Goal: Transaction & Acquisition: Subscribe to service/newsletter

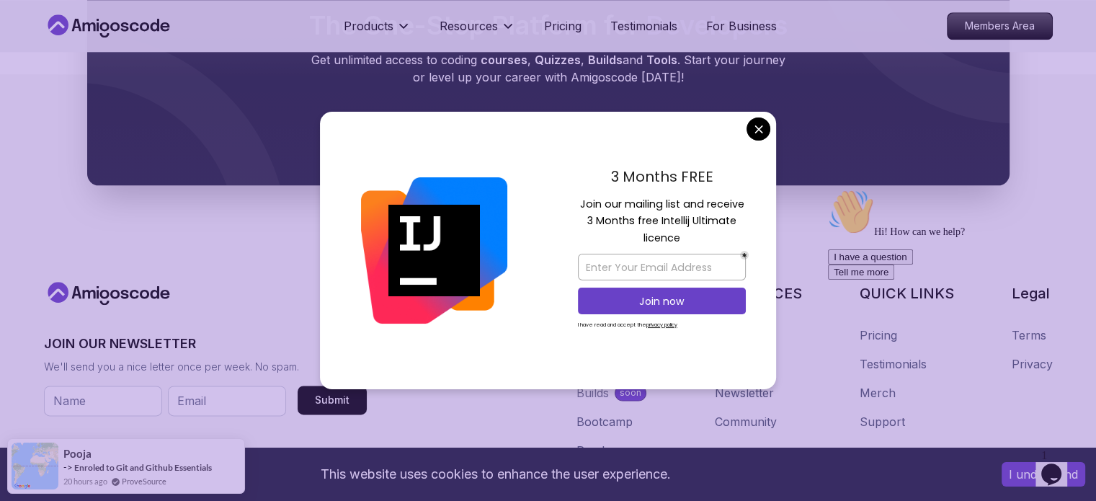
scroll to position [1704, 0]
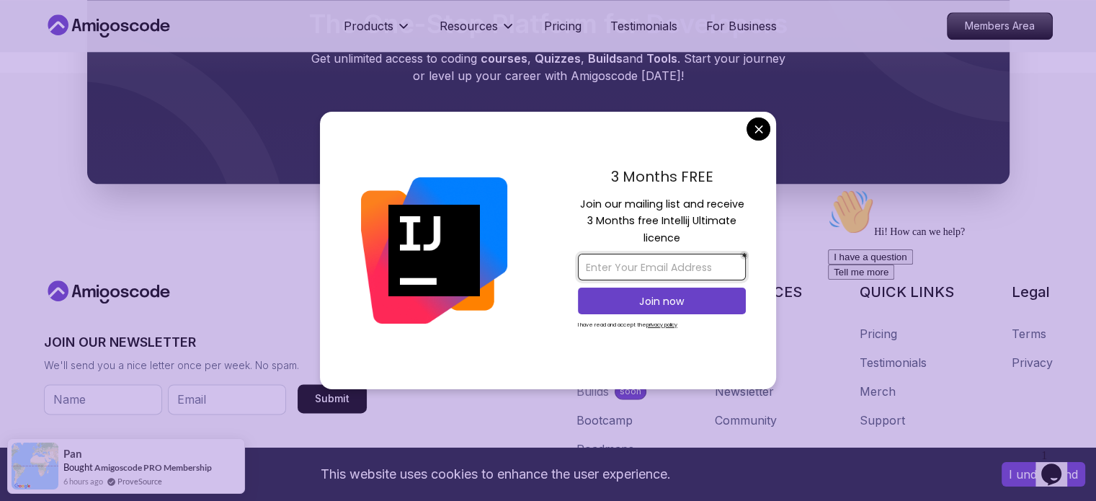
click at [700, 269] on input "email" at bounding box center [662, 267] width 168 height 27
type input "[EMAIL_ADDRESS][DOMAIN_NAME]"
click at [675, 303] on p "Join now" at bounding box center [662, 301] width 136 height 14
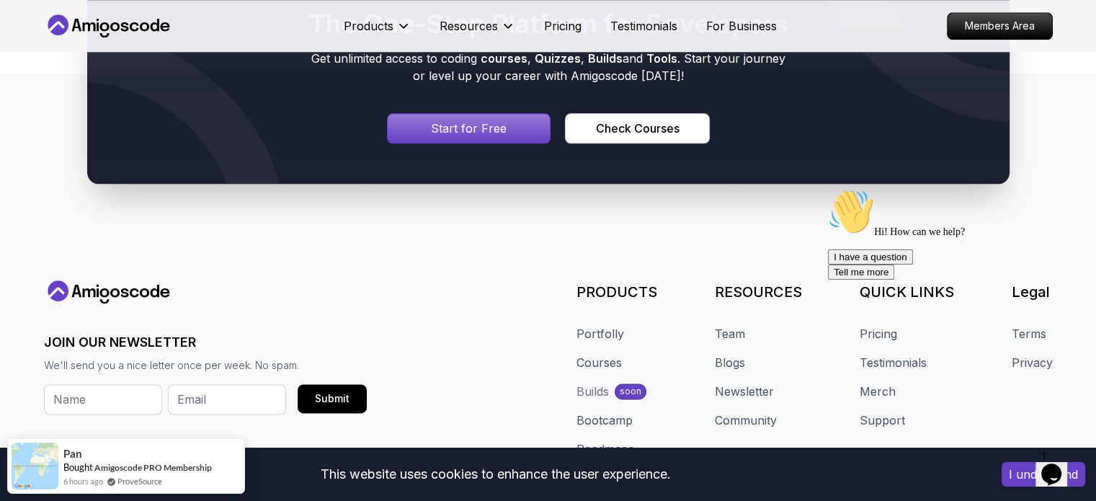
click at [1061, 463] on icon "$i18n('chat', 'chat_widget')" at bounding box center [1051, 474] width 20 height 22
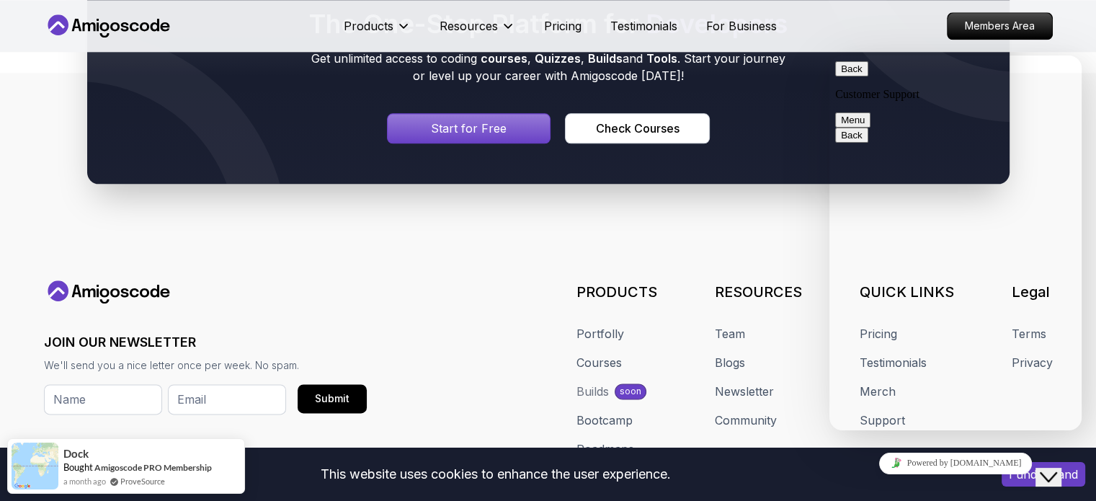
click at [1057, 472] on icon "$i18n('chat', 'chat_widget')" at bounding box center [1047, 477] width 17 height 10
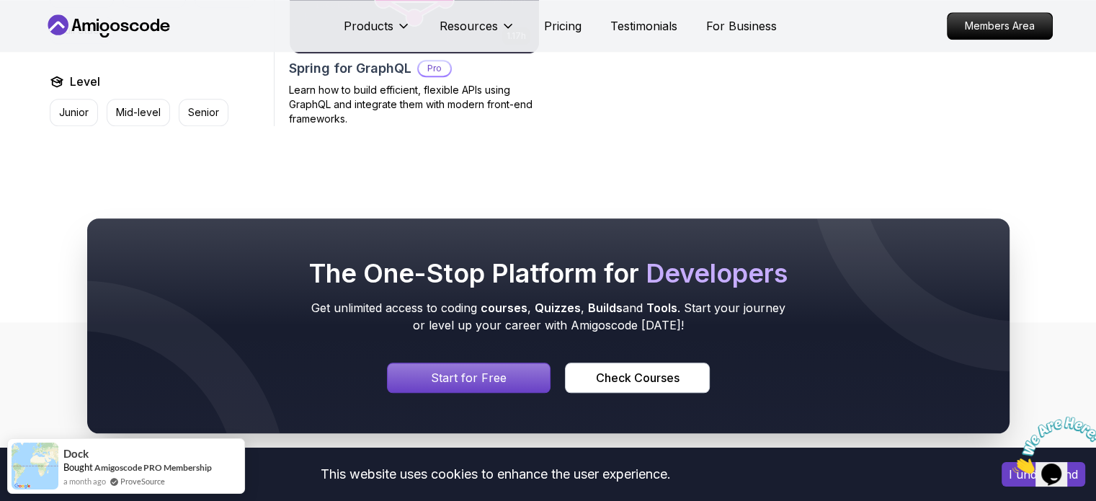
scroll to position [1456, 0]
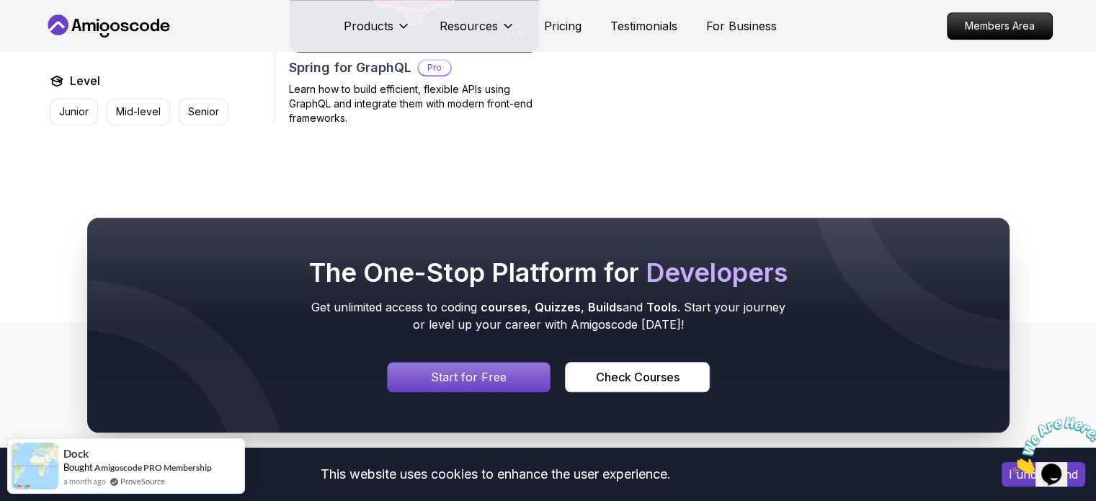
click at [470, 365] on div "Signin page" at bounding box center [469, 376] width 163 height 29
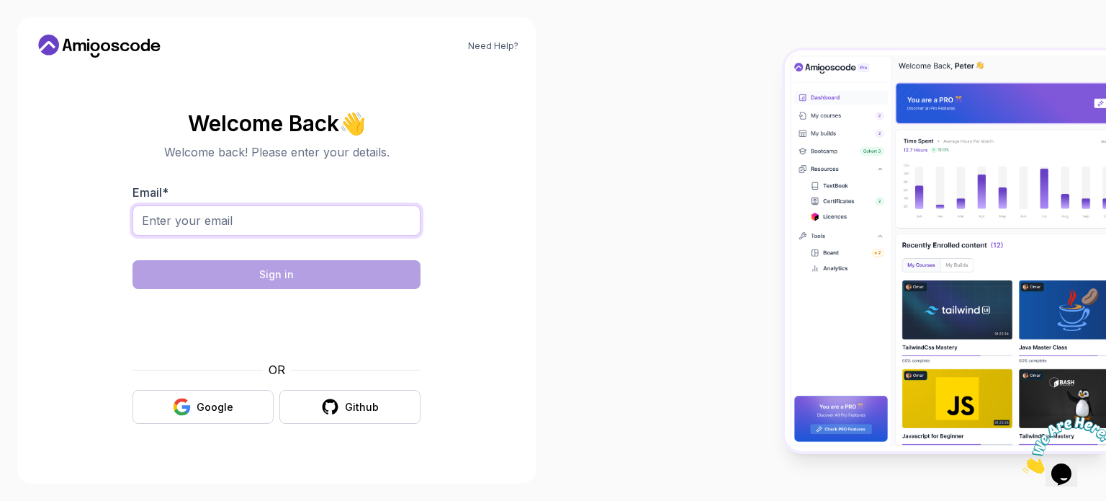
click at [288, 224] on input "Email *" at bounding box center [277, 220] width 288 height 30
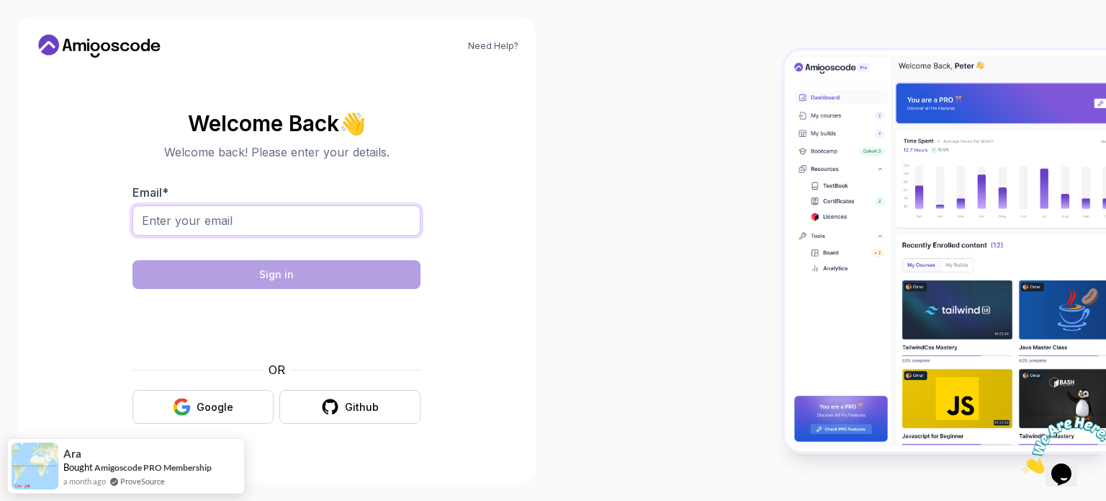
type input "[EMAIL_ADDRESS][DOMAIN_NAME]"
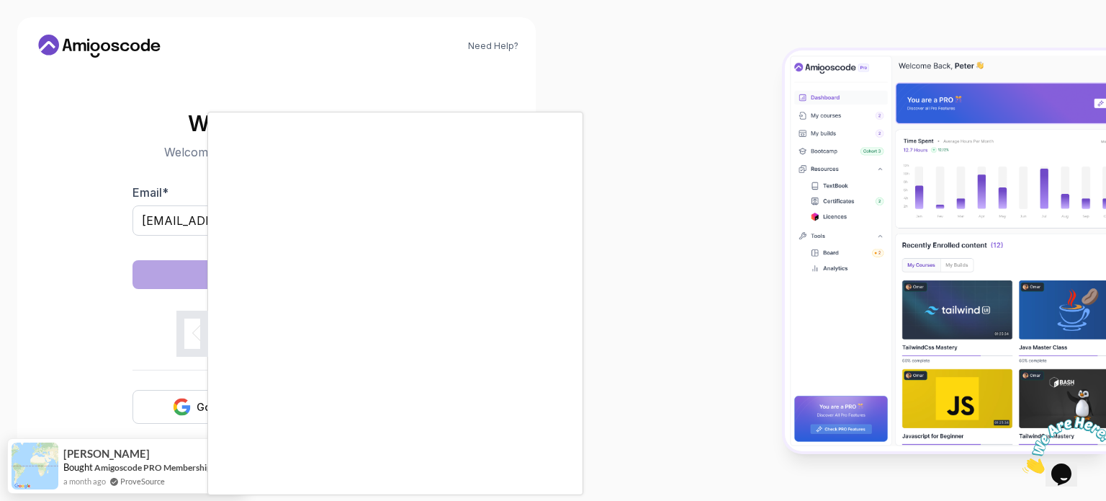
click at [627, 267] on div at bounding box center [553, 250] width 1106 height 501
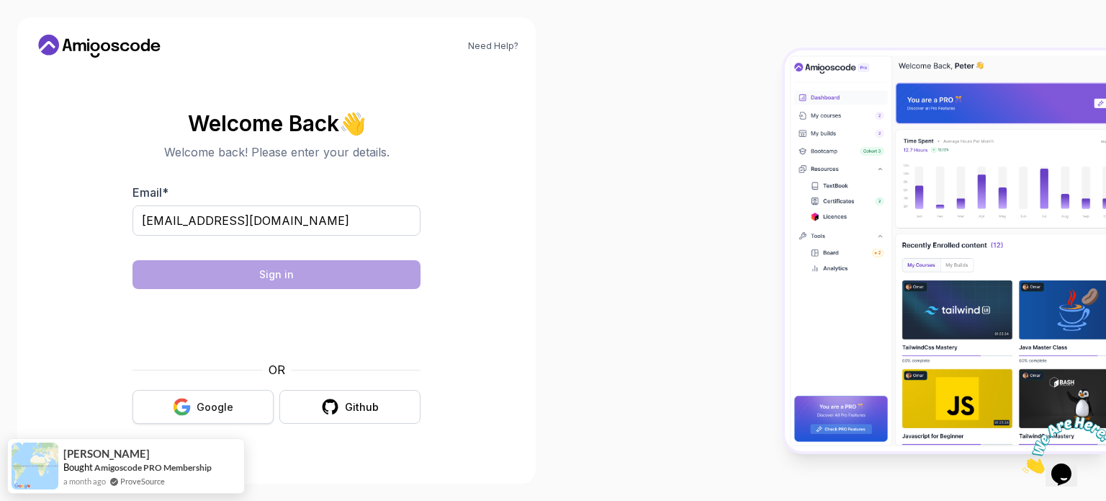
click at [200, 411] on div "Google" at bounding box center [215, 407] width 37 height 14
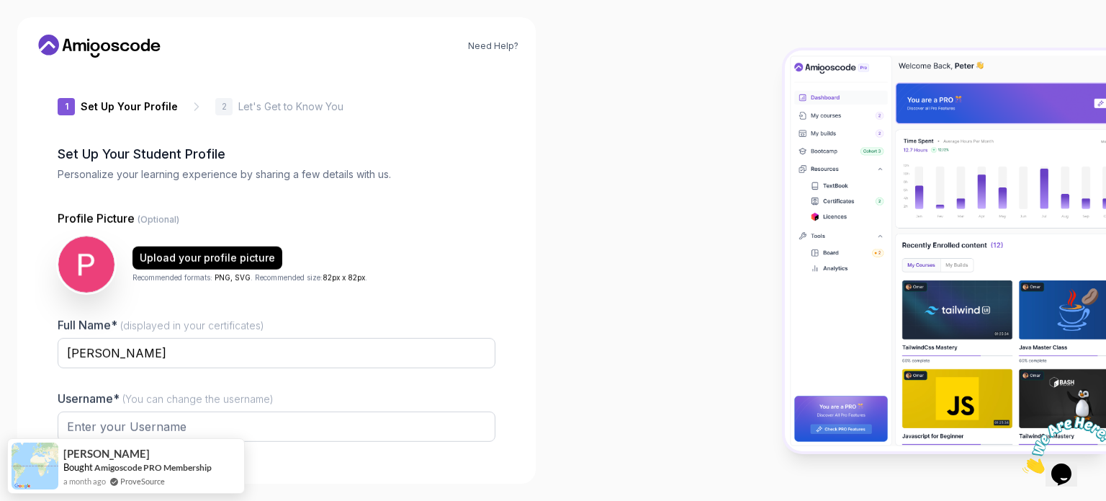
type input "livelyrhinoca14d"
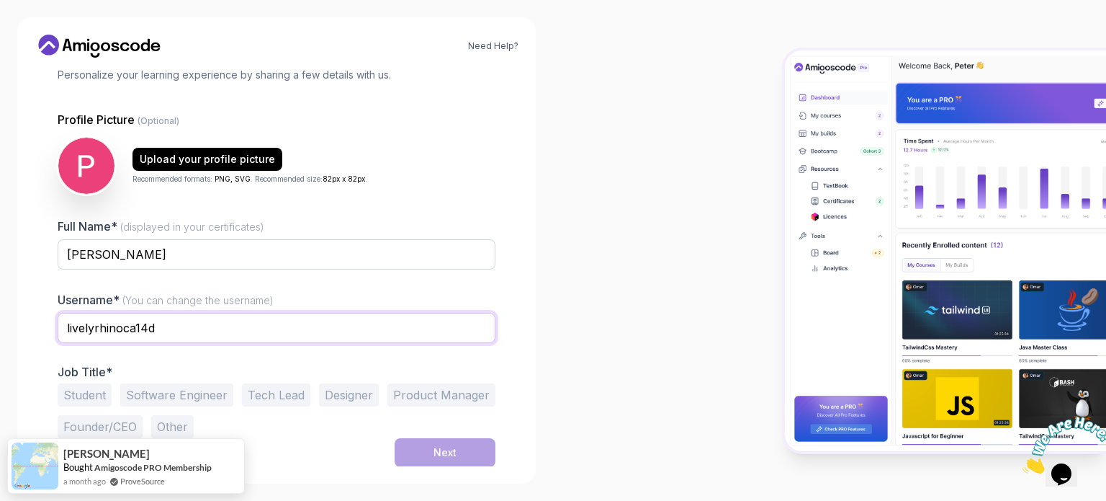
click at [271, 323] on input "livelyrhinoca14d" at bounding box center [277, 328] width 438 height 30
click at [92, 394] on button "Student" at bounding box center [85, 394] width 54 height 23
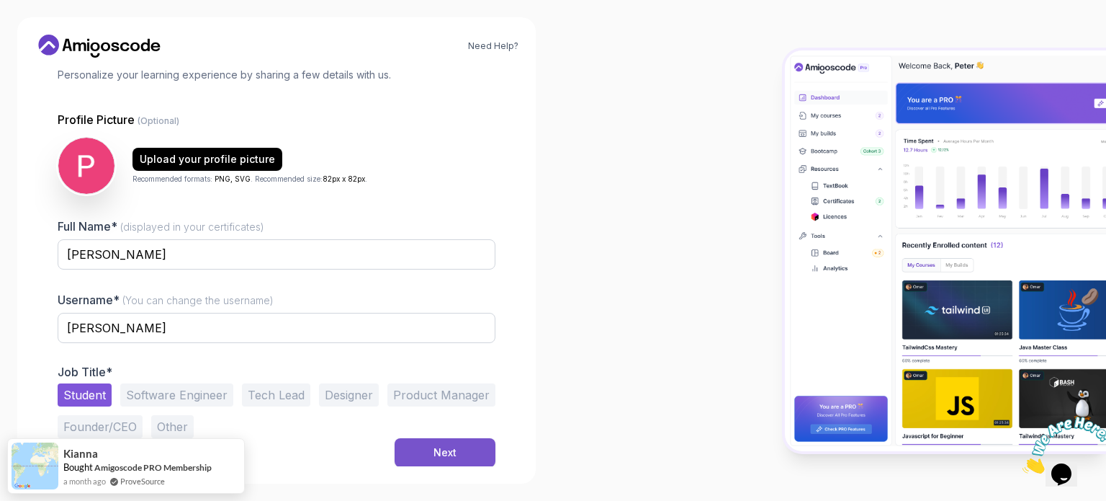
click at [447, 449] on div "Next" at bounding box center [445, 452] width 23 height 14
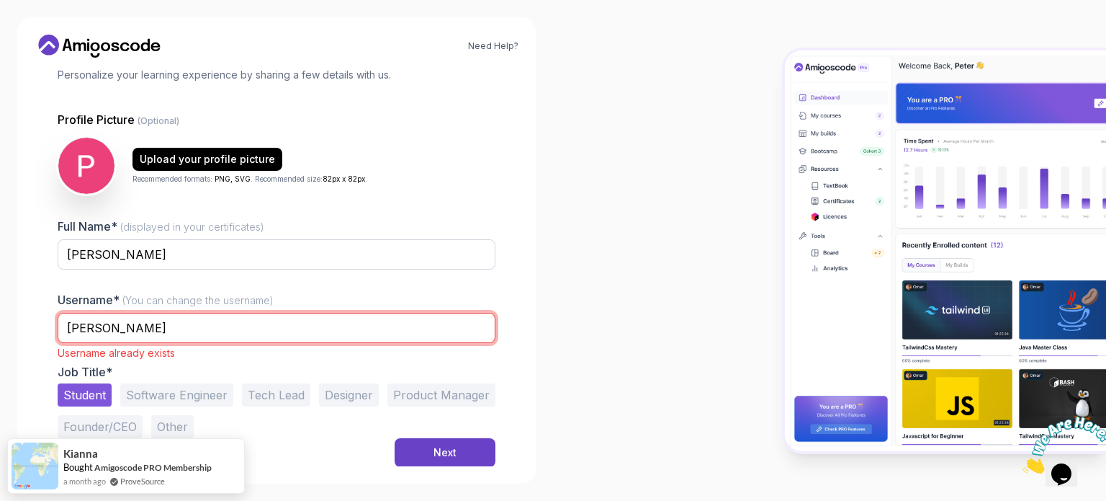
click at [254, 318] on input "Jaswanth" at bounding box center [277, 328] width 438 height 30
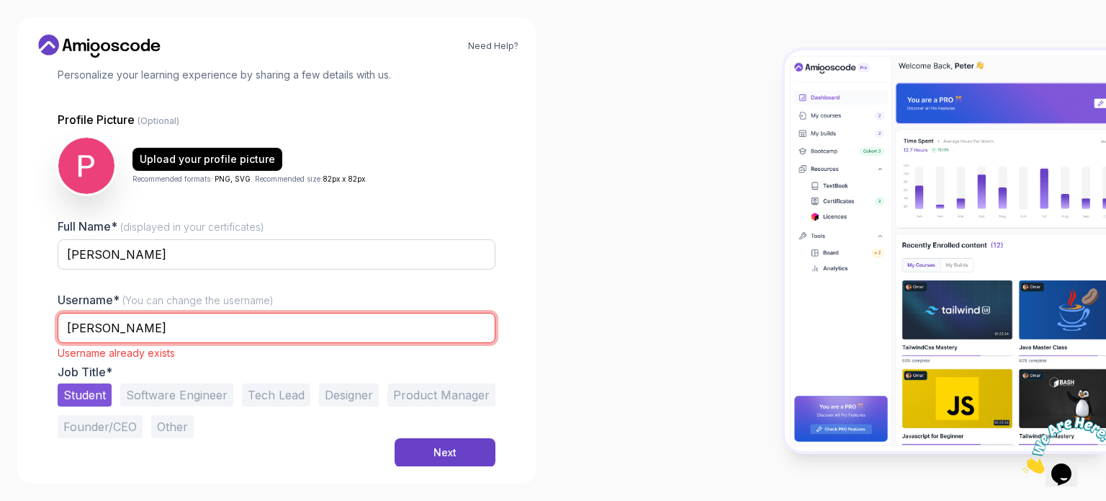
type input "Jaswanth8003"
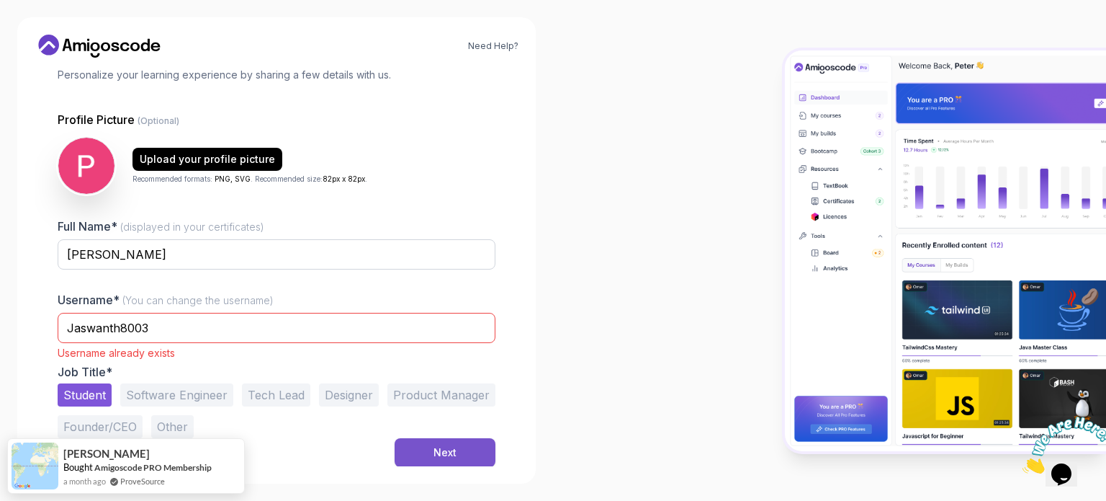
click at [449, 452] on div "Next" at bounding box center [445, 452] width 23 height 14
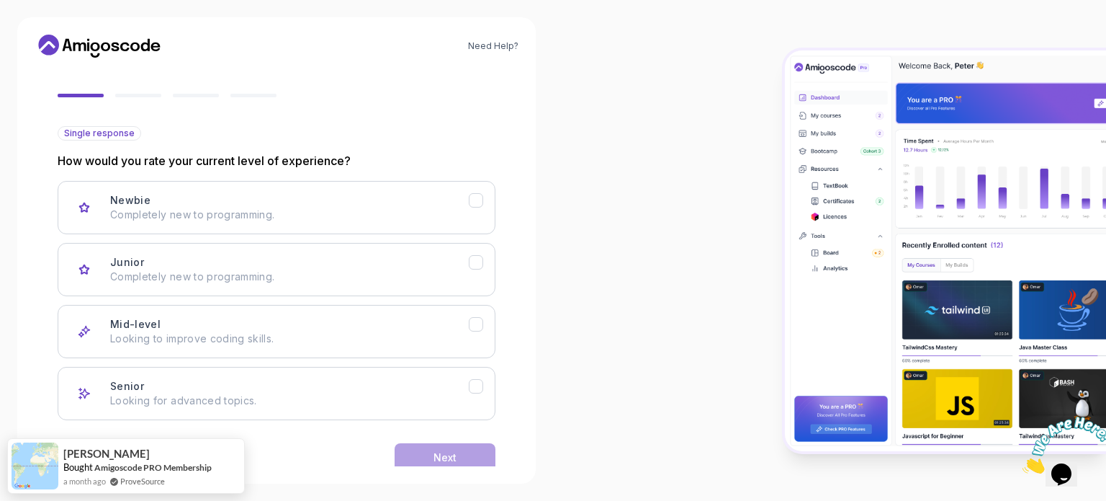
scroll to position [144, 0]
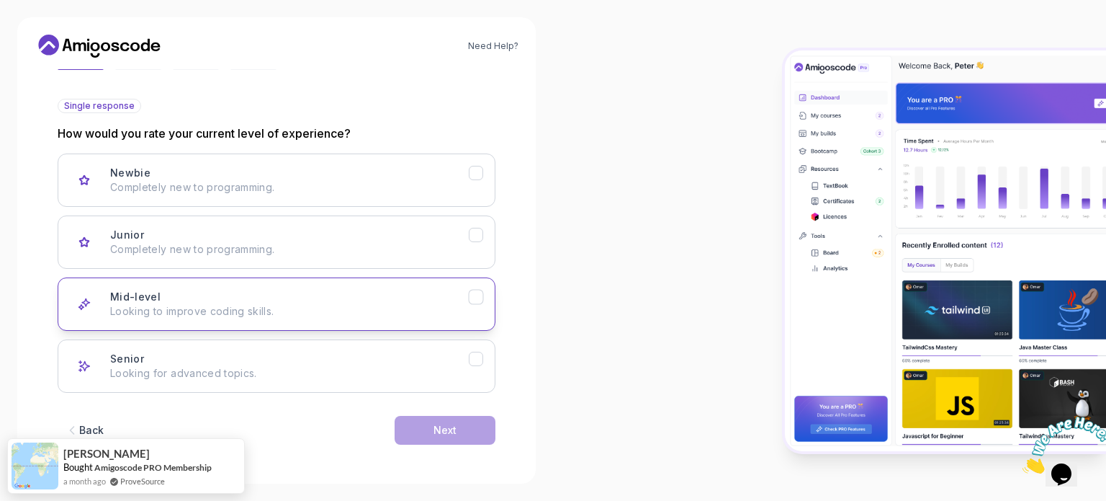
click at [480, 294] on icon "Mid-level" at bounding box center [476, 297] width 8 height 6
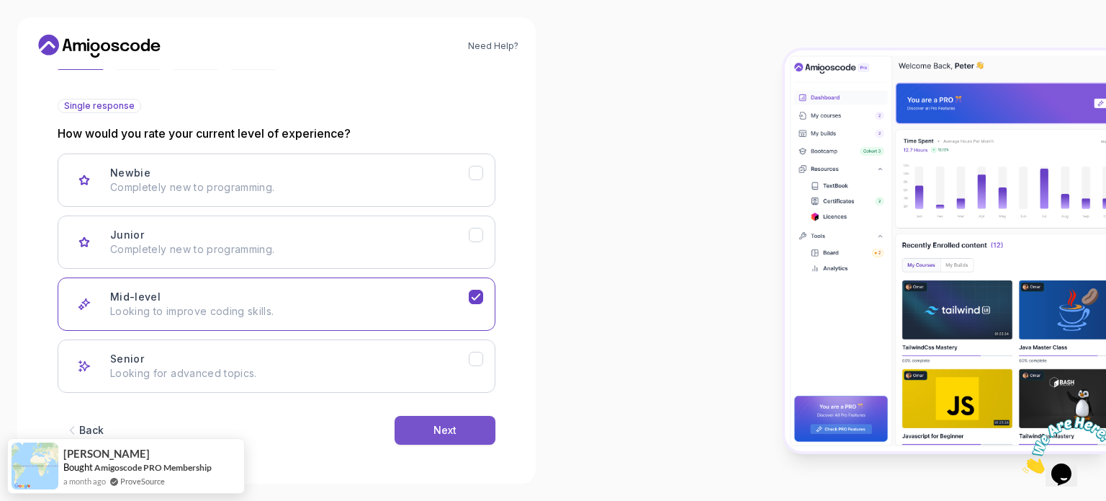
click at [460, 432] on button "Next" at bounding box center [445, 430] width 101 height 29
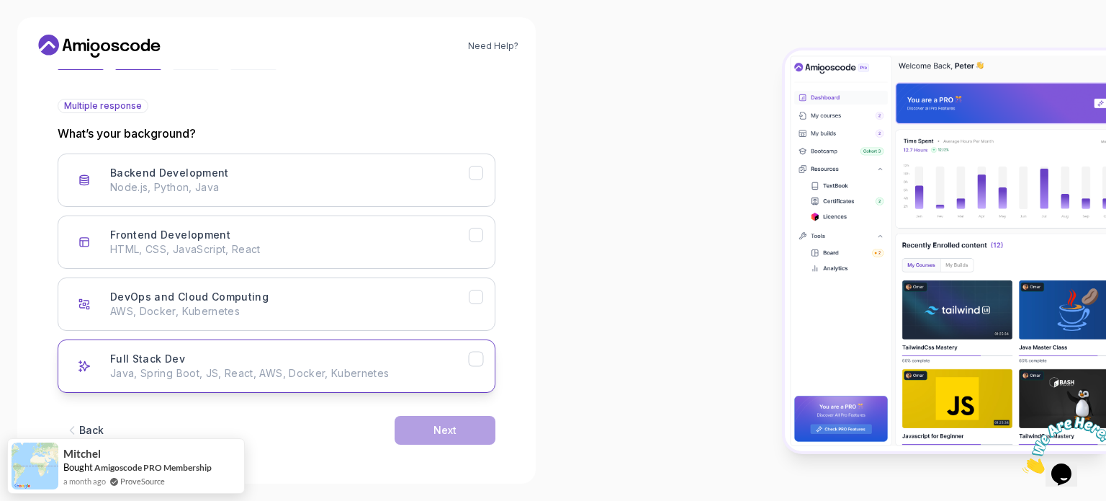
click at [401, 353] on div "Full Stack Dev Java, Spring Boot, JS, React, AWS, Docker, Kubernetes" at bounding box center [289, 366] width 359 height 29
click at [442, 440] on button "Next" at bounding box center [445, 430] width 101 height 29
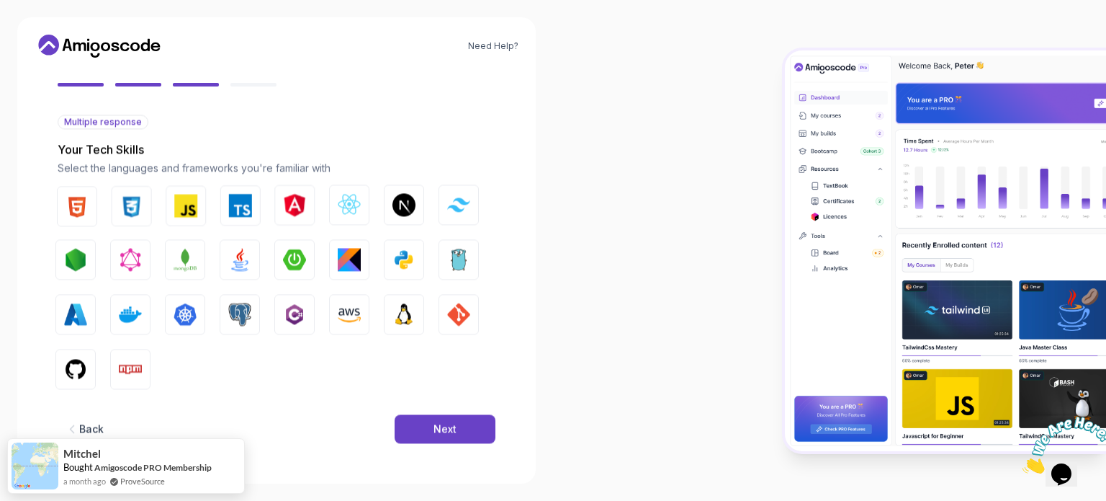
scroll to position [127, 0]
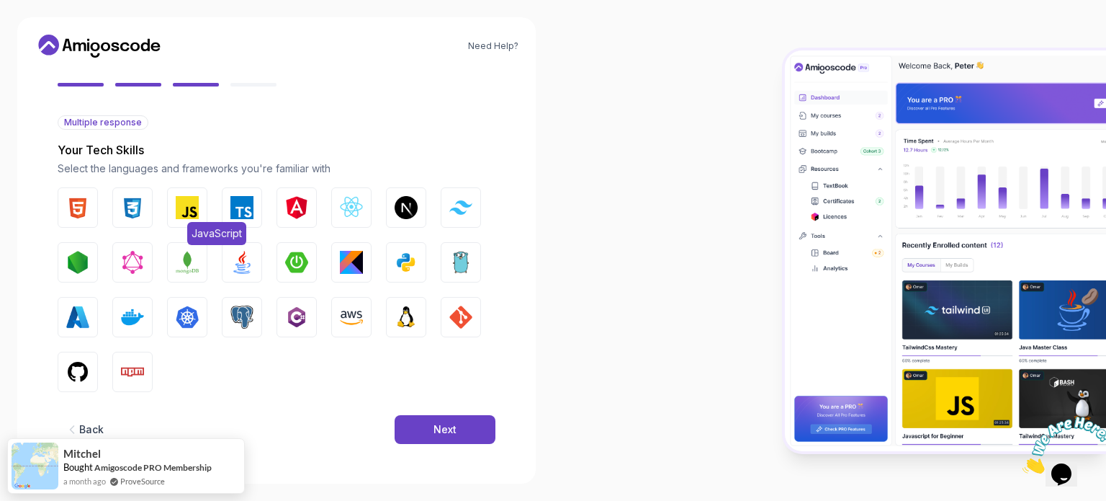
click at [182, 198] on img "button" at bounding box center [187, 207] width 23 height 23
click at [132, 208] on img "button" at bounding box center [132, 207] width 23 height 23
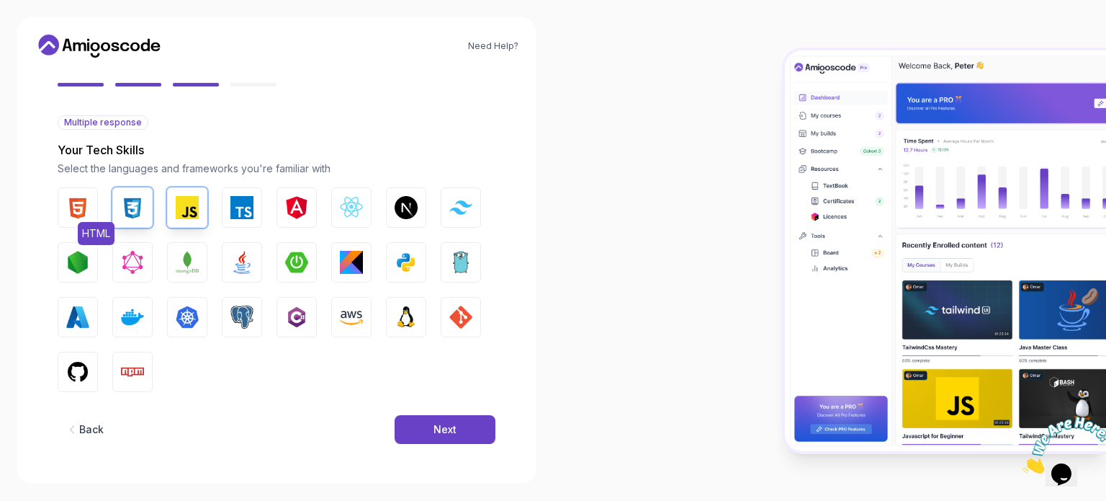
click at [73, 207] on img "button" at bounding box center [77, 207] width 23 height 23
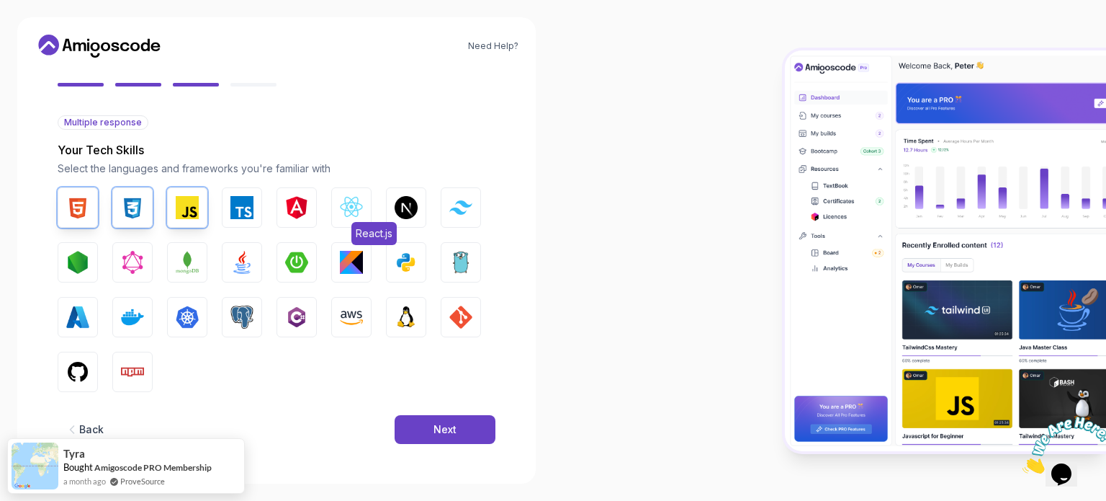
click at [353, 220] on button "React.js" at bounding box center [351, 207] width 40 height 40
click at [302, 271] on img "button" at bounding box center [296, 262] width 23 height 23
click at [249, 272] on img "button" at bounding box center [241, 262] width 23 height 23
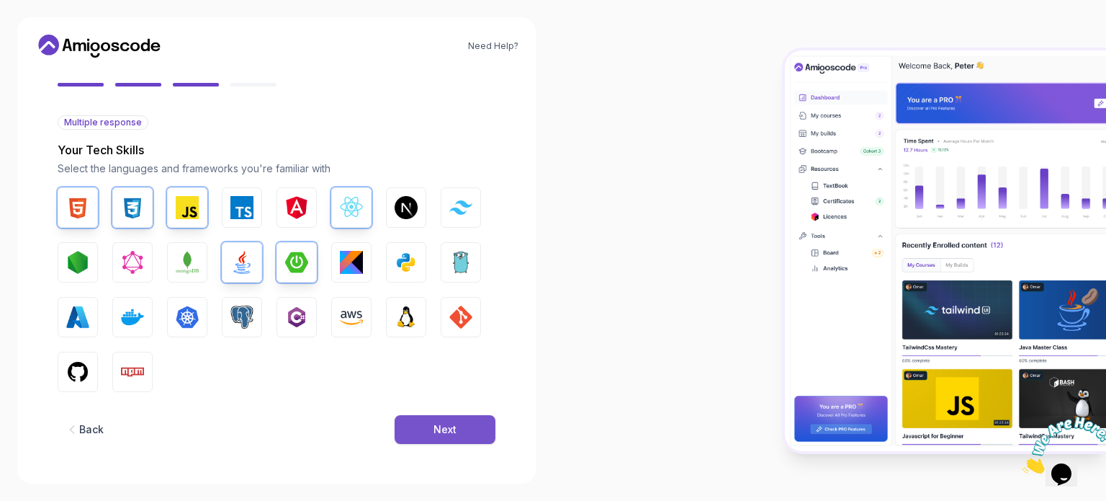
click at [461, 433] on button "Next" at bounding box center [445, 429] width 101 height 29
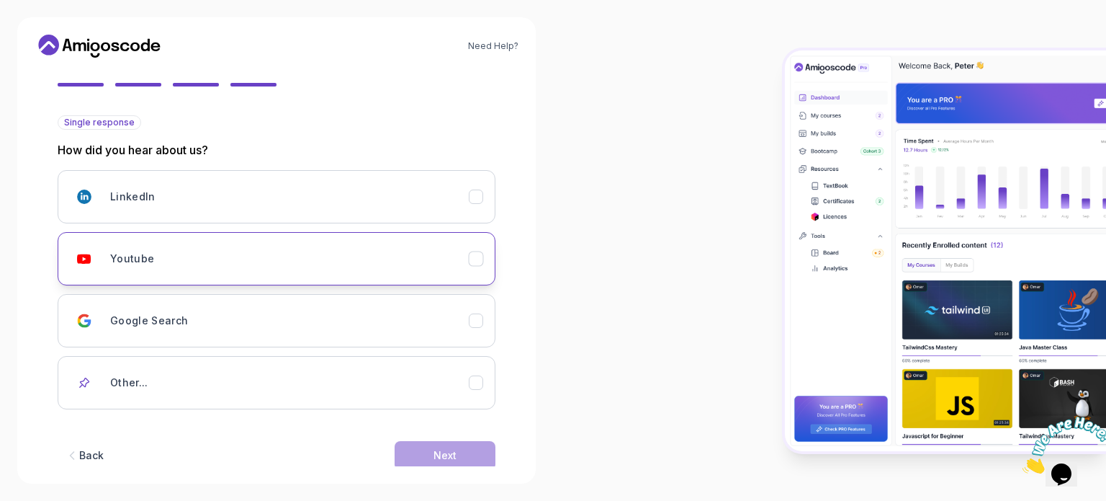
click at [223, 259] on div "Youtube" at bounding box center [289, 258] width 359 height 29
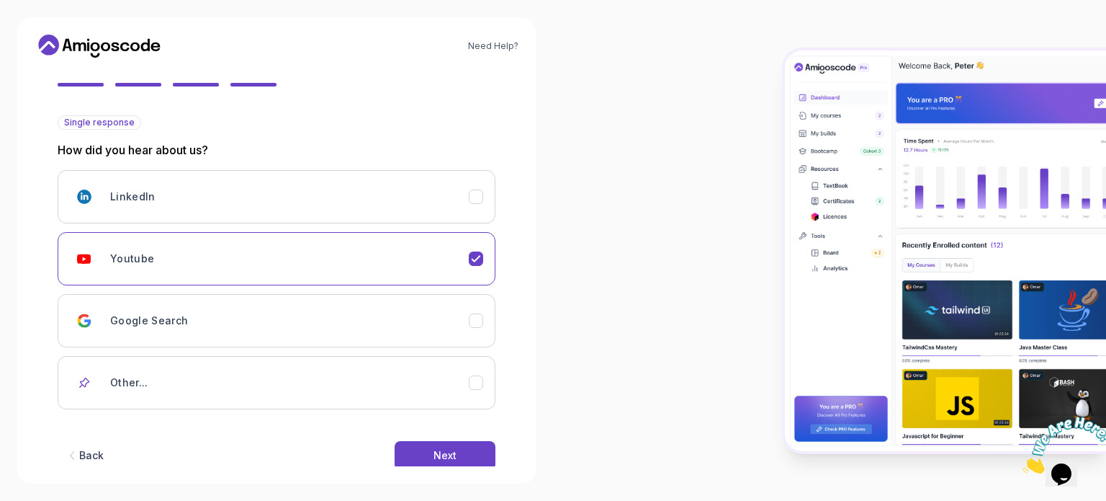
click at [449, 474] on div "Need Help? 2 Let's Get to Know You 1 Set Up Your Profile 2 Let's Get to Know Yo…" at bounding box center [276, 250] width 519 height 466
click at [452, 457] on div "Next" at bounding box center [445, 455] width 23 height 14
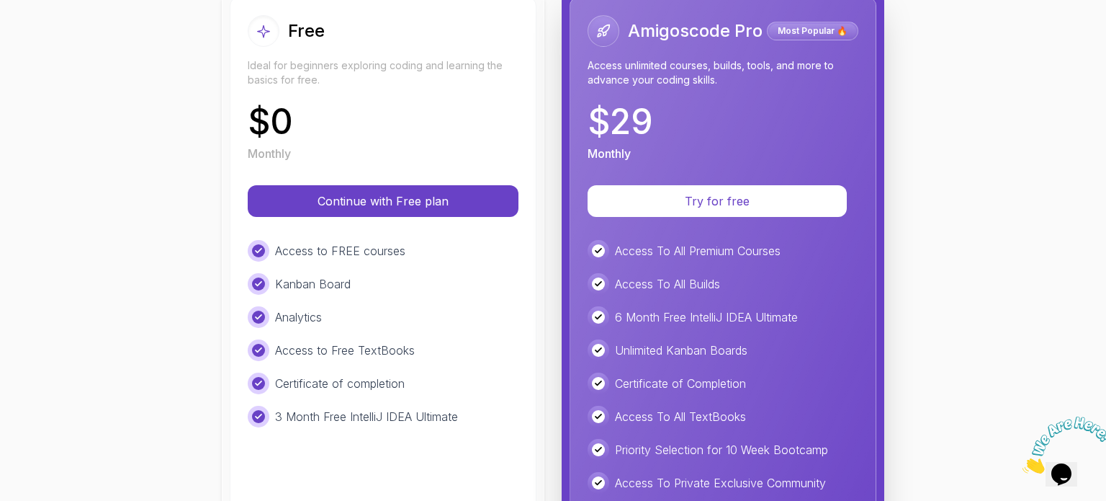
scroll to position [182, 0]
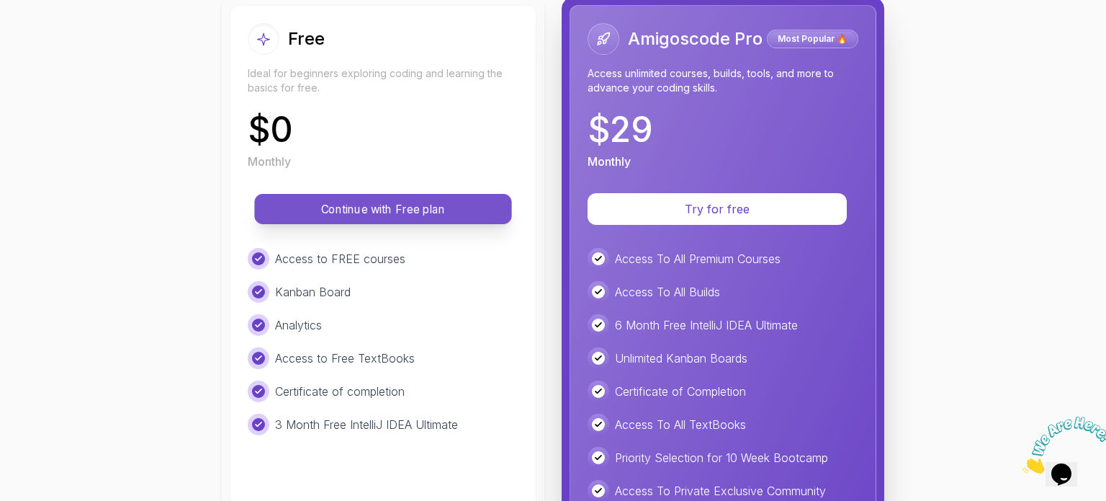
click at [391, 204] on p "Continue with Free plan" at bounding box center [383, 209] width 225 height 17
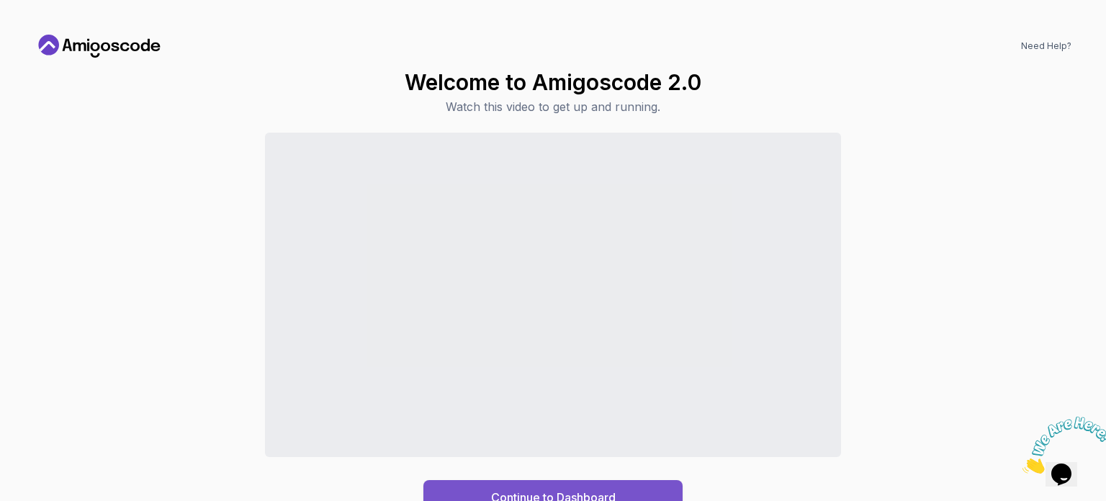
click at [625, 486] on button "Continue to Dashboard" at bounding box center [553, 497] width 259 height 35
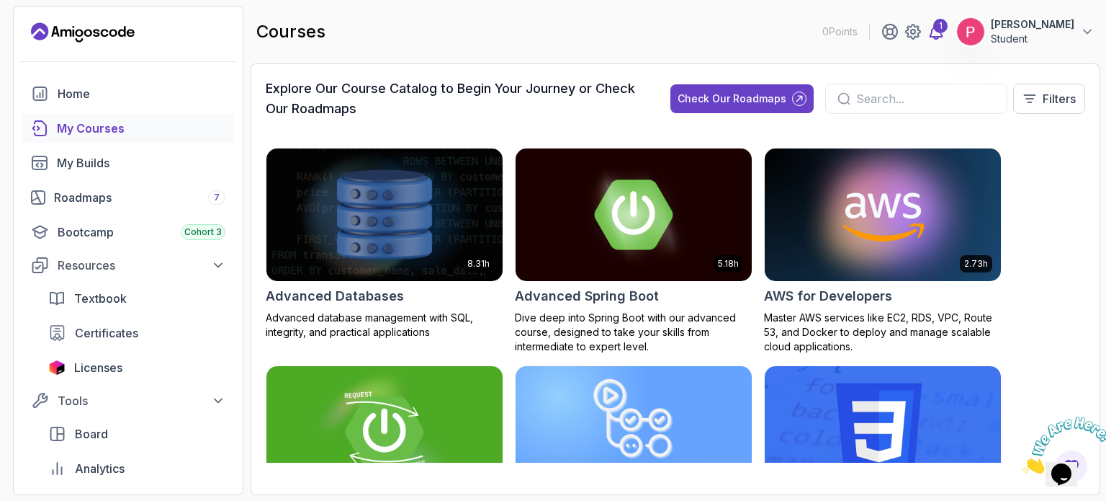
click at [934, 22] on div "1" at bounding box center [941, 26] width 14 height 14
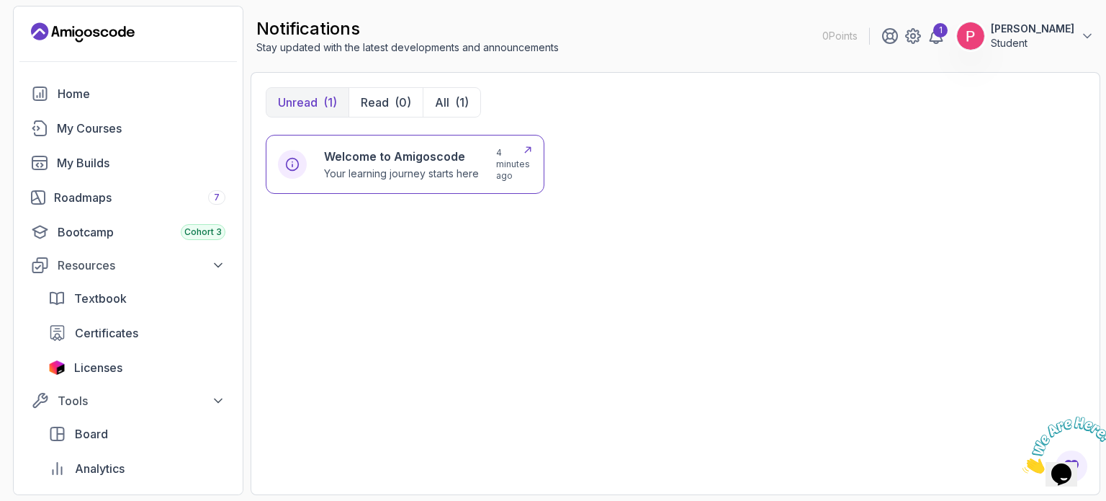
click at [396, 157] on h6 "Welcome to Amigoscode" at bounding box center [401, 156] width 155 height 17
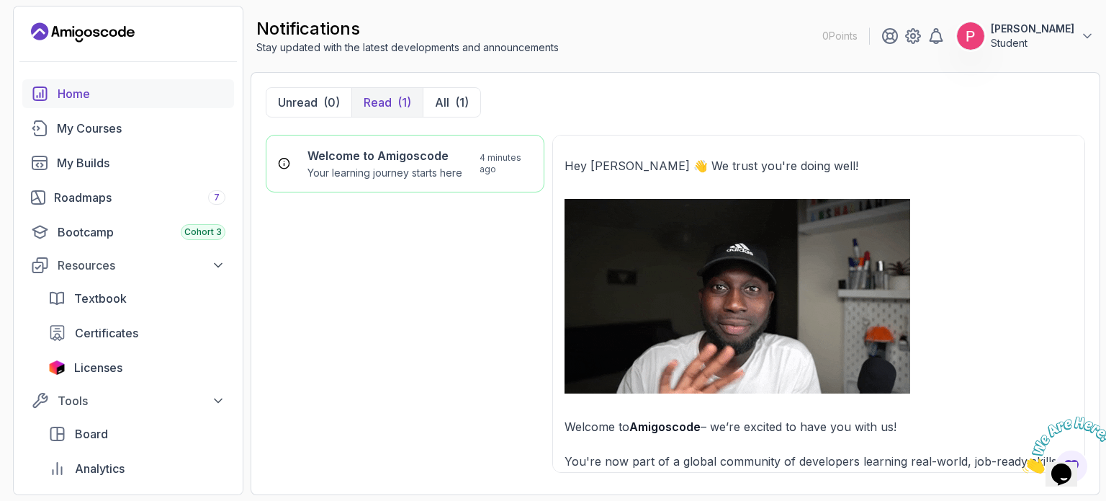
click at [112, 99] on div "Home" at bounding box center [142, 93] width 168 height 17
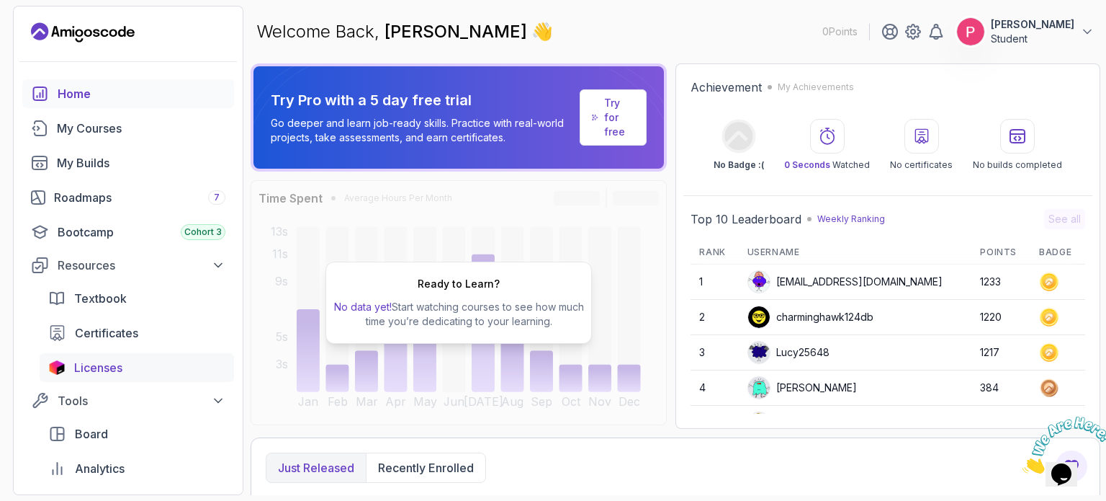
click at [121, 365] on span "Licenses" at bounding box center [98, 367] width 48 height 17
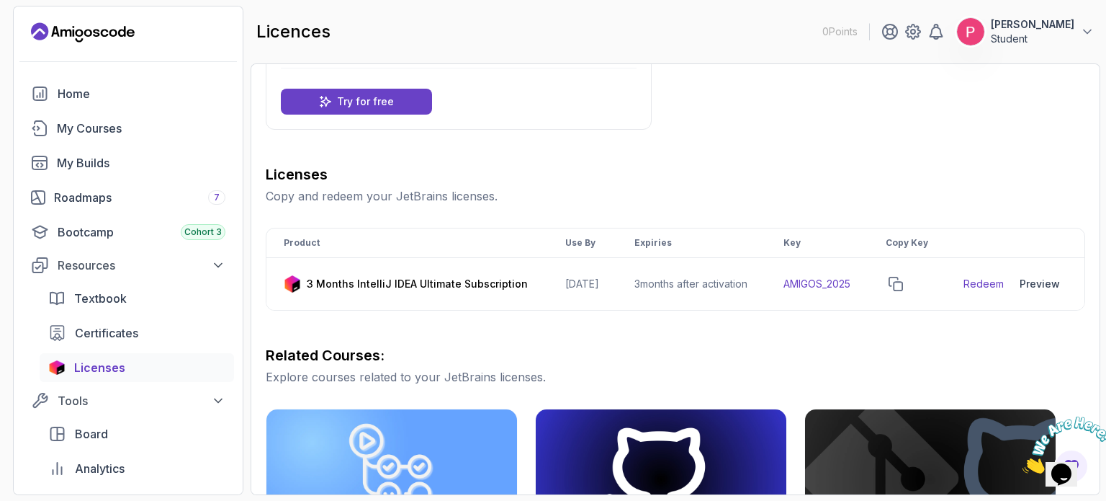
scroll to position [115, 0]
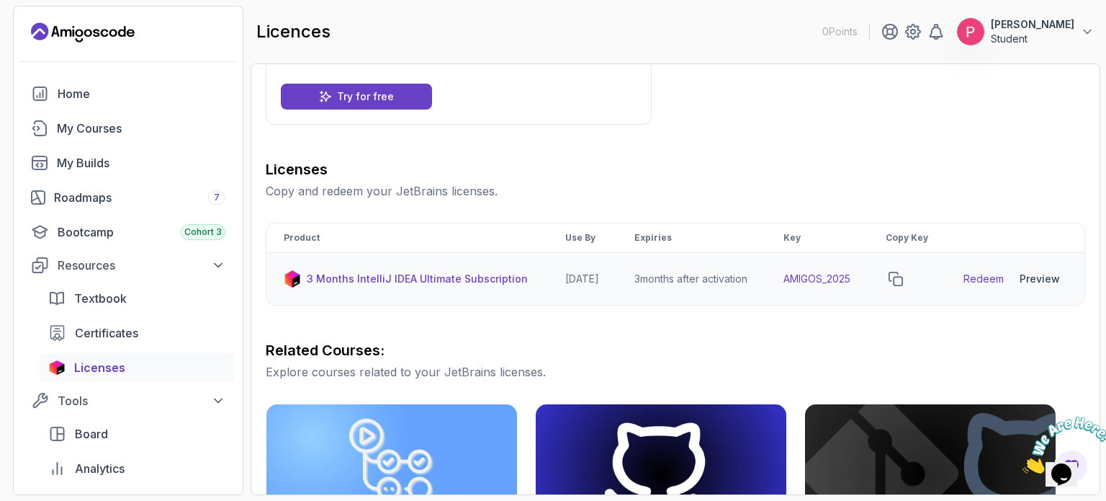
click at [979, 286] on link "Redeem" at bounding box center [984, 279] width 40 height 14
click at [903, 285] on icon "copy-button" at bounding box center [896, 278] width 13 height 13
